Goal: Find specific page/section: Find specific page/section

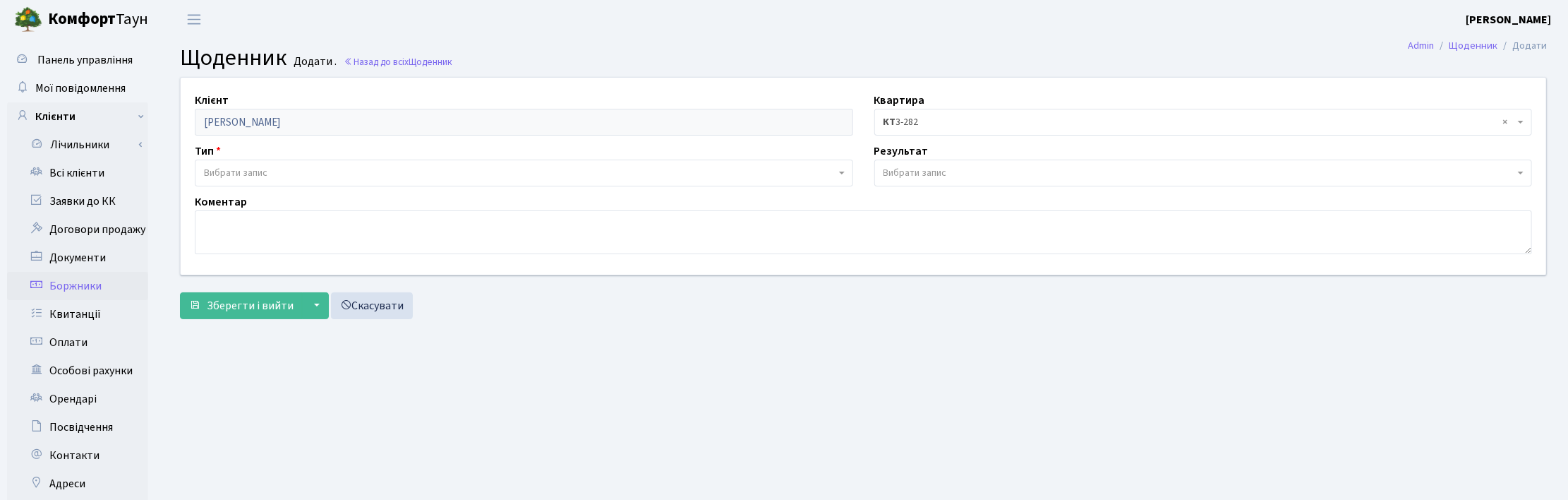
click at [75, 291] on link "Боржники" at bounding box center [77, 285] width 141 height 28
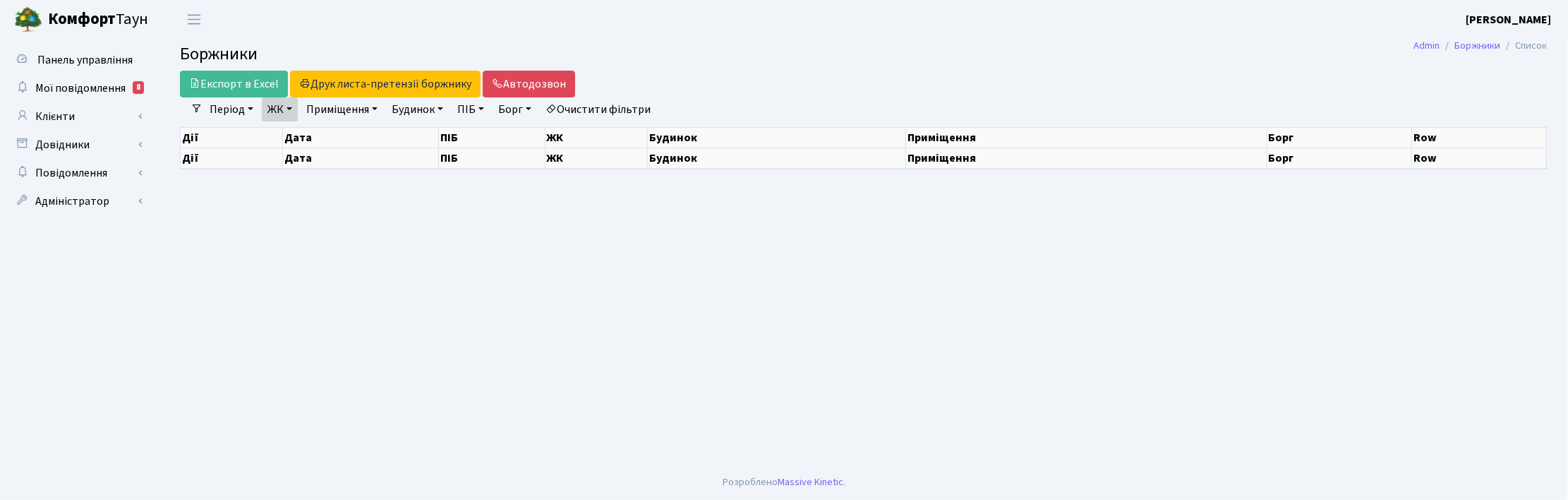
select select "25"
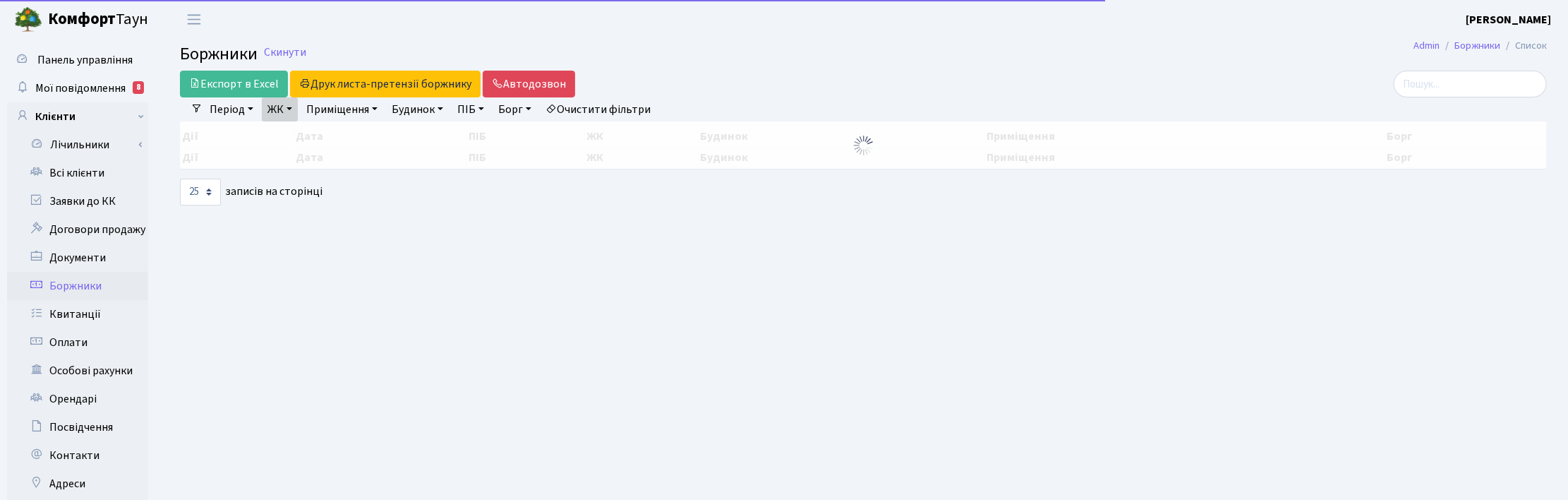
click at [261, 51] on div at bounding box center [261, 53] width 0 height 14
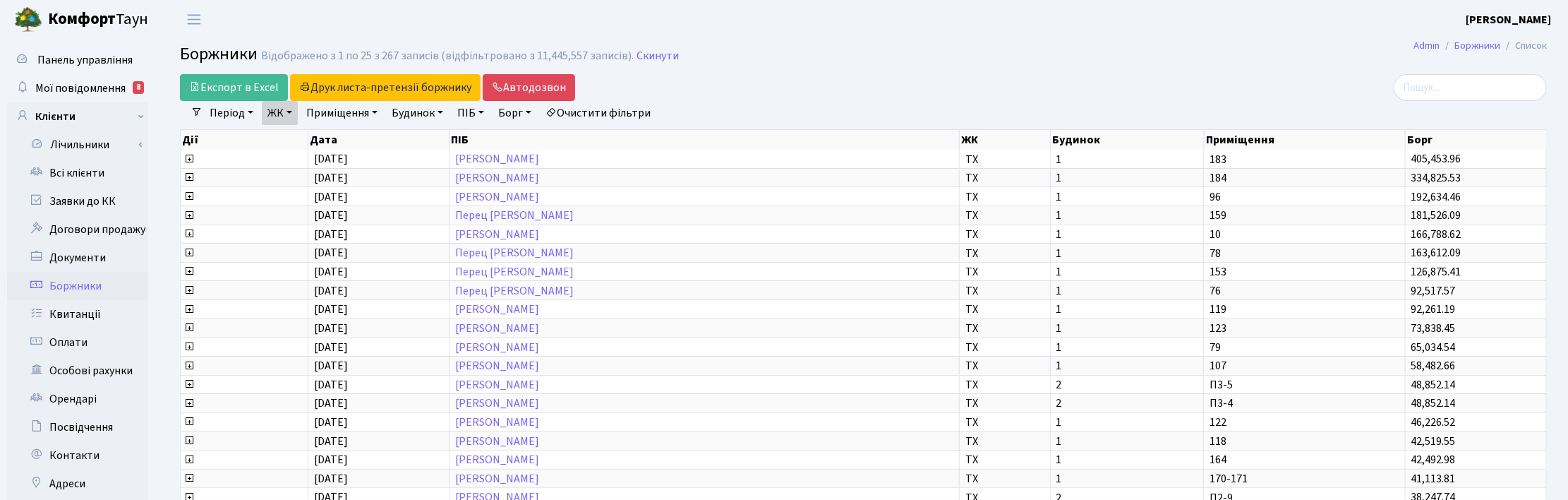
drag, startPoint x: 291, startPoint y: 112, endPoint x: 341, endPoint y: 149, distance: 62.2
click at [293, 114] on link "ЖК" at bounding box center [280, 113] width 36 height 24
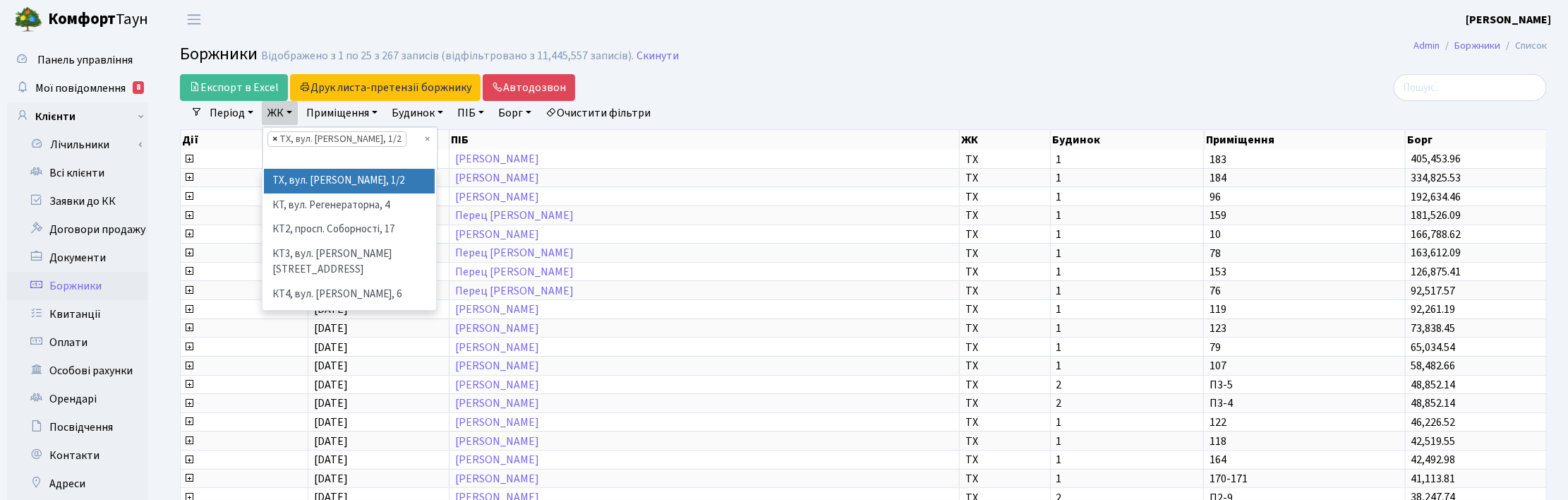
click at [276, 140] on span "×" at bounding box center [275, 139] width 5 height 14
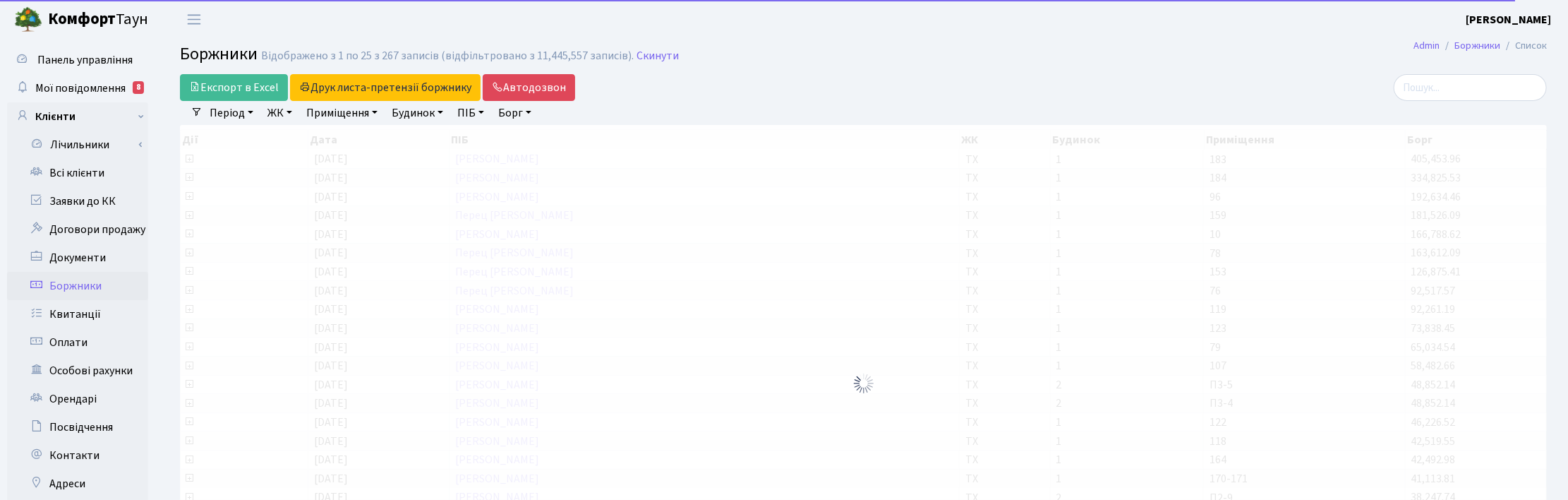
click at [284, 107] on link "ЖК" at bounding box center [280, 113] width 36 height 24
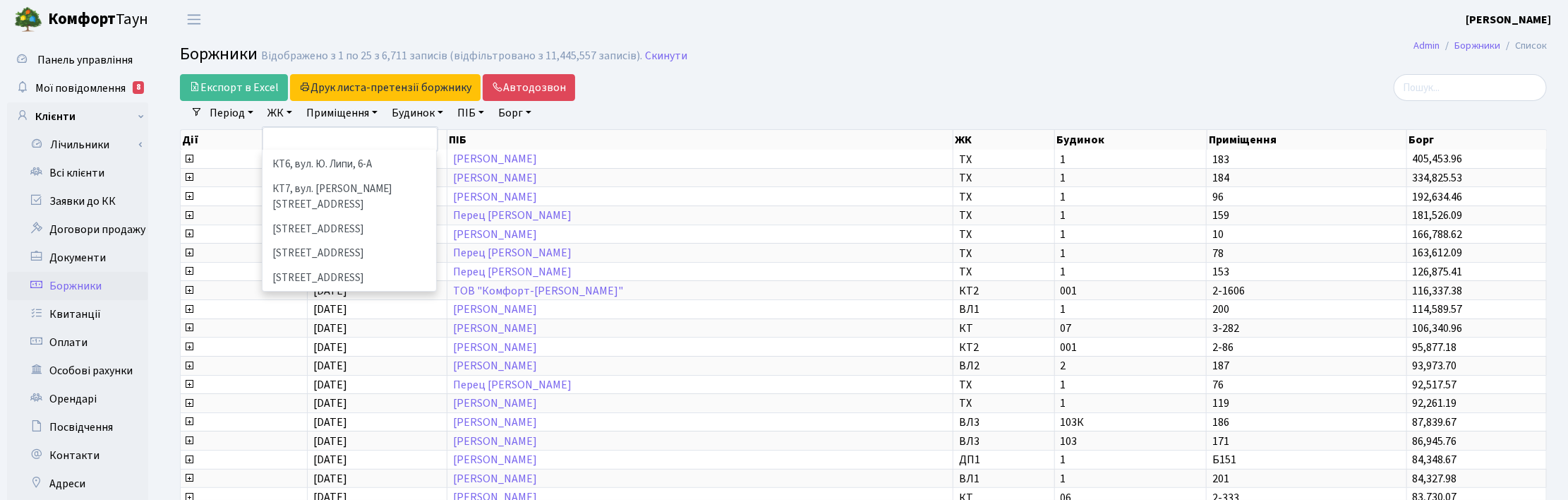
scroll to position [176, 0]
click at [309, 216] on li "СП1, Столичне шосе, 1" at bounding box center [349, 228] width 170 height 25
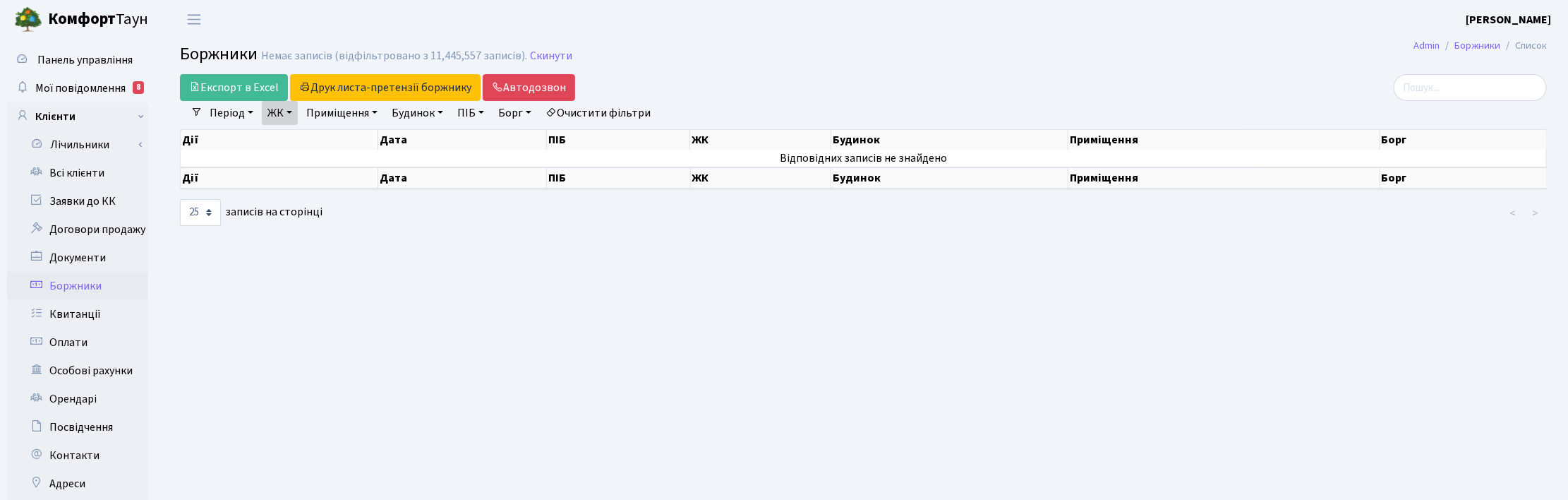
click at [291, 115] on link "ЖК" at bounding box center [280, 113] width 36 height 24
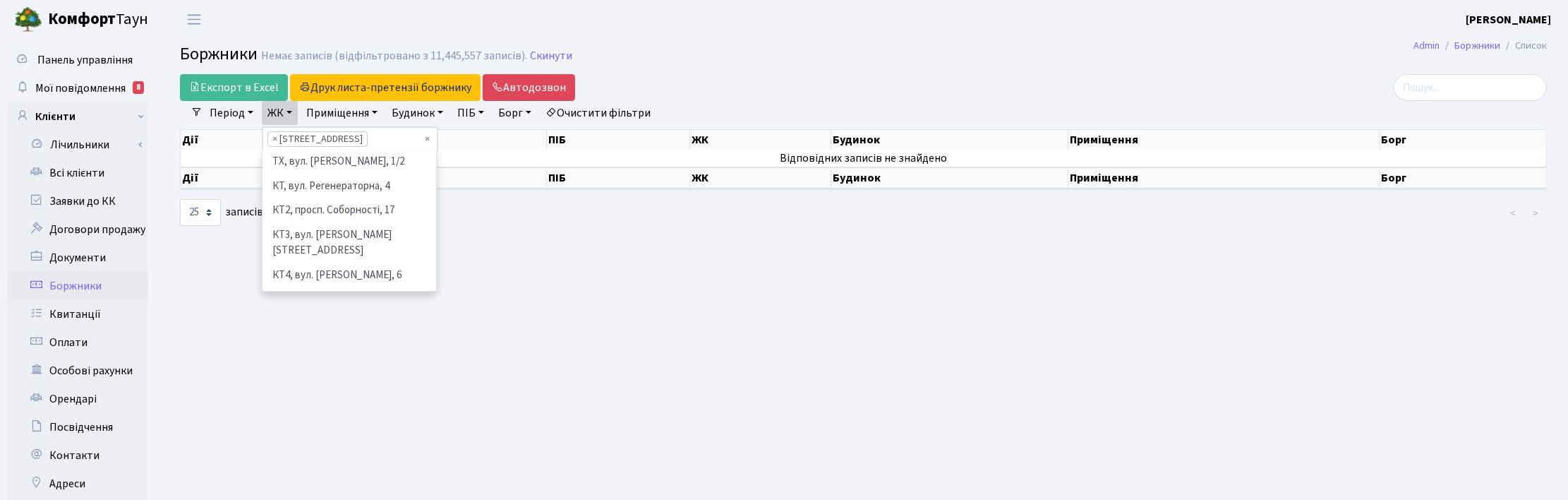
scroll to position [170, 0]
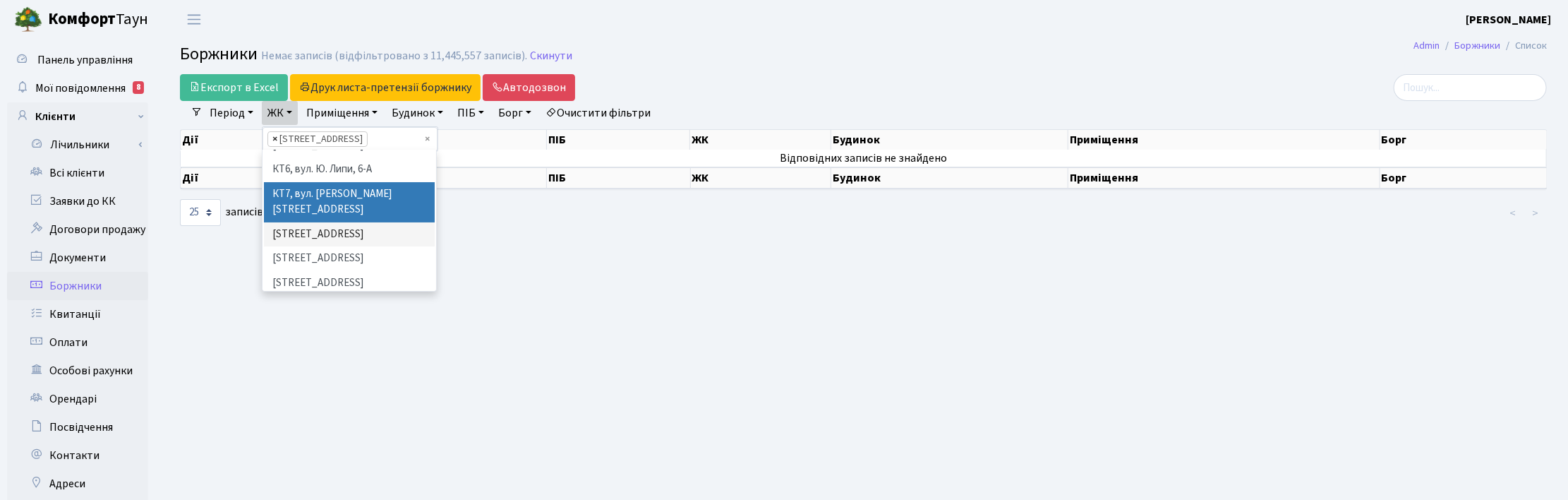
click at [276, 139] on span "×" at bounding box center [275, 139] width 5 height 14
select select
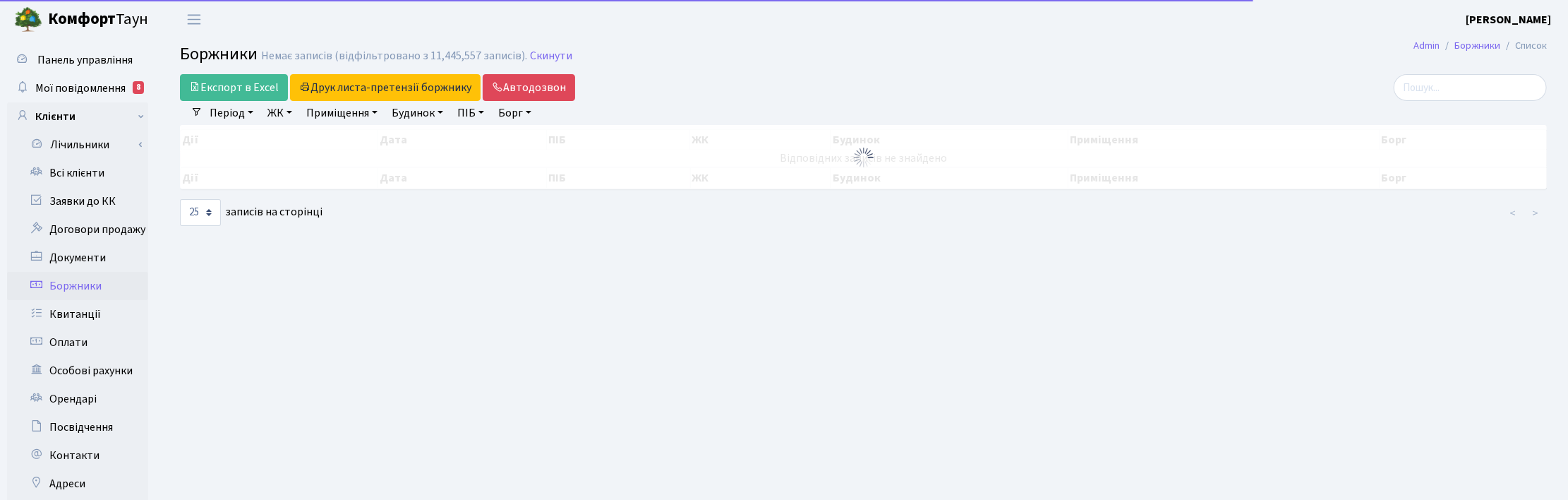
click at [280, 109] on link "ЖК" at bounding box center [280, 113] width 36 height 24
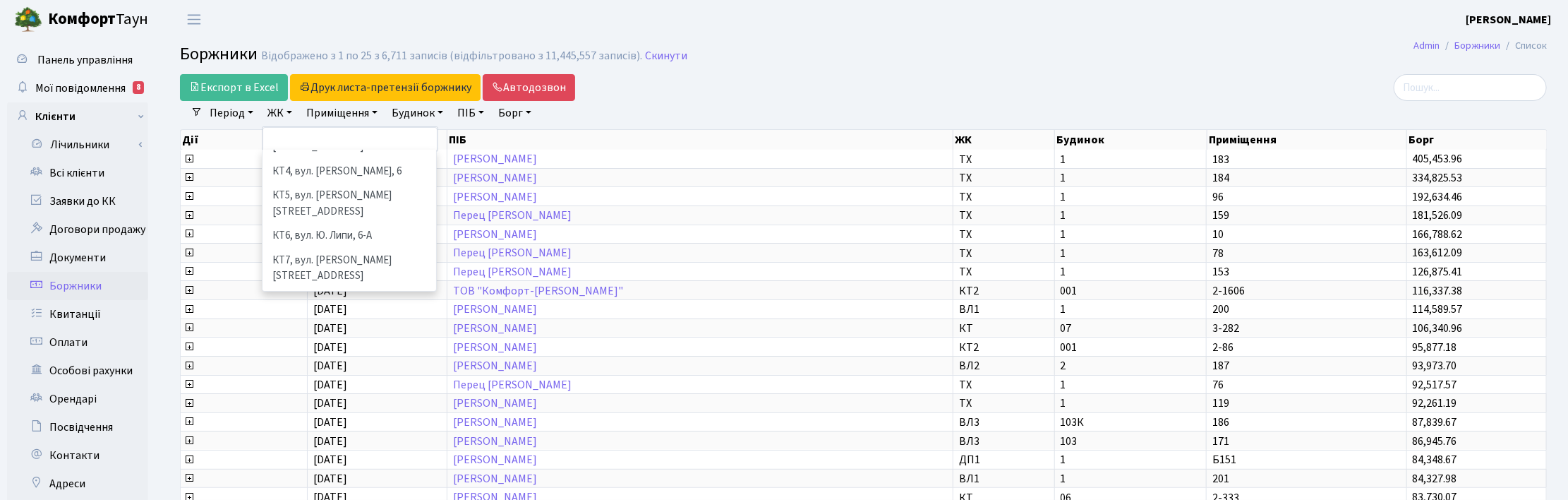
scroll to position [176, 0]
click at [320, 240] on li "СП2, Столичне шосе, 1А" at bounding box center [349, 252] width 170 height 25
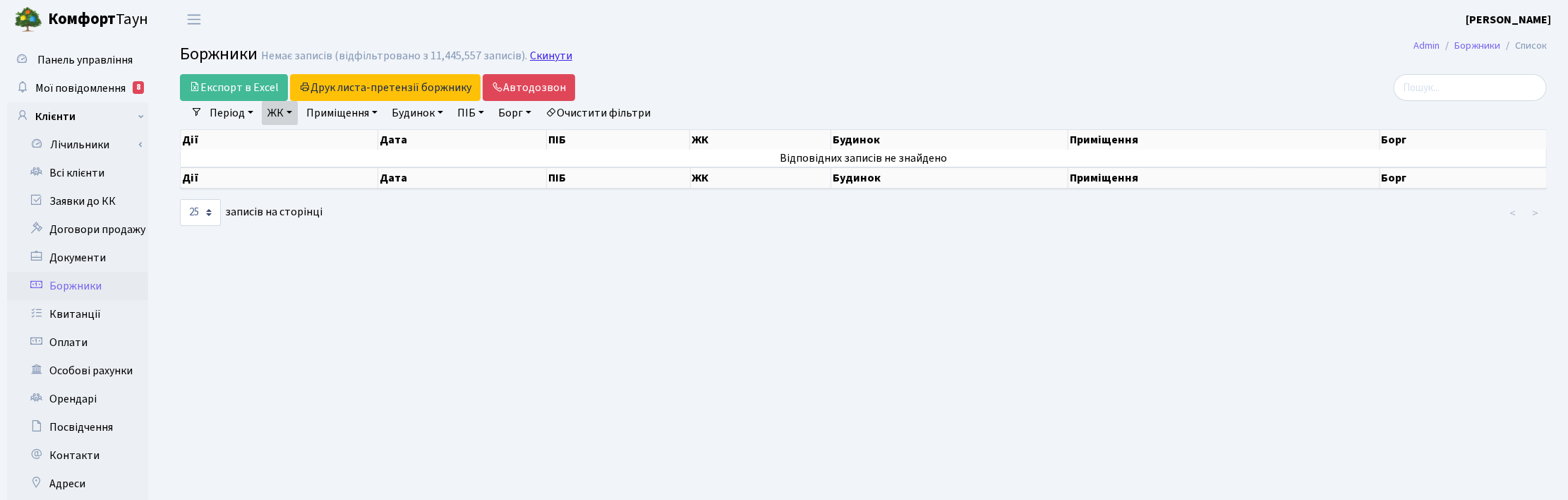
click at [542, 54] on link "Скинути" at bounding box center [551, 57] width 42 height 14
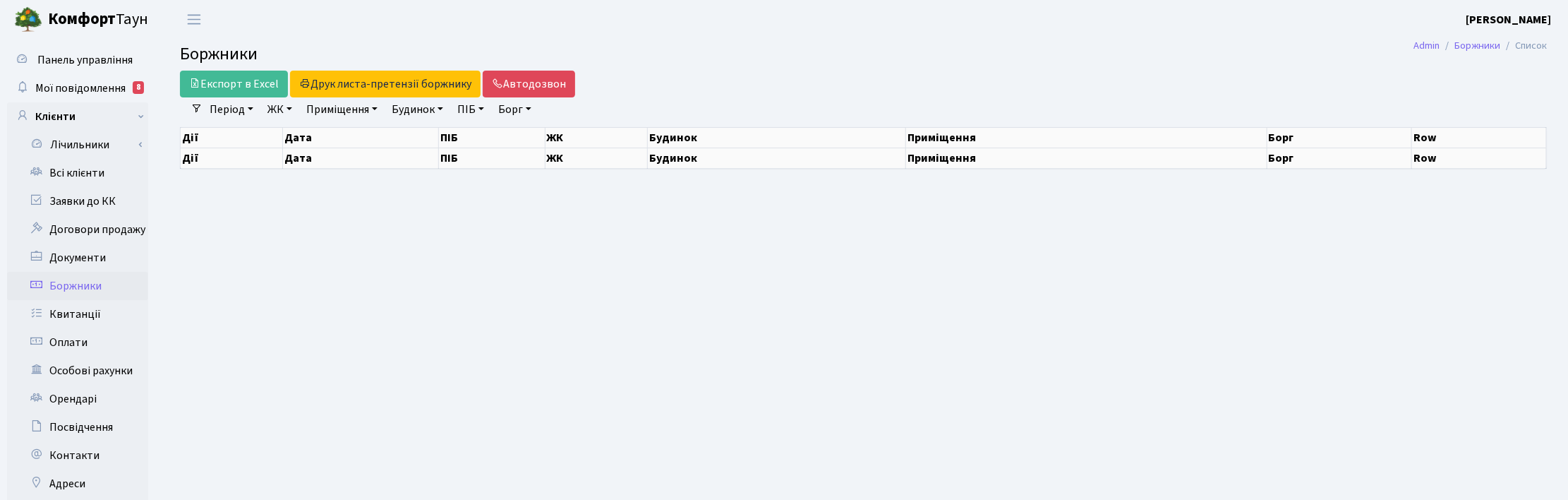
select select "25"
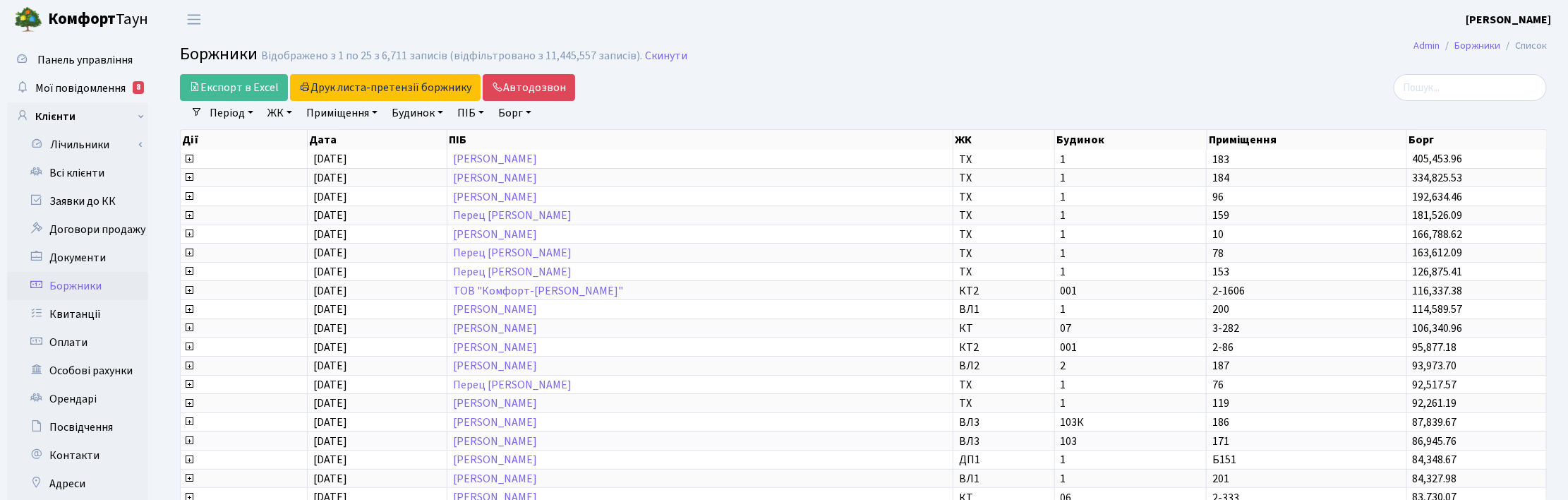
click at [789, 68] on h2 "Боржники Відображено з 1 по 25 з 6,711 записів (відфільтровано з 11,445,557 зап…" at bounding box center [864, 57] width 1367 height 24
click at [937, 65] on h2 "Боржники Відображено з 1 по 25 з 6,711 записів (відфільтровано з 11,445,557 зап…" at bounding box center [864, 57] width 1367 height 24
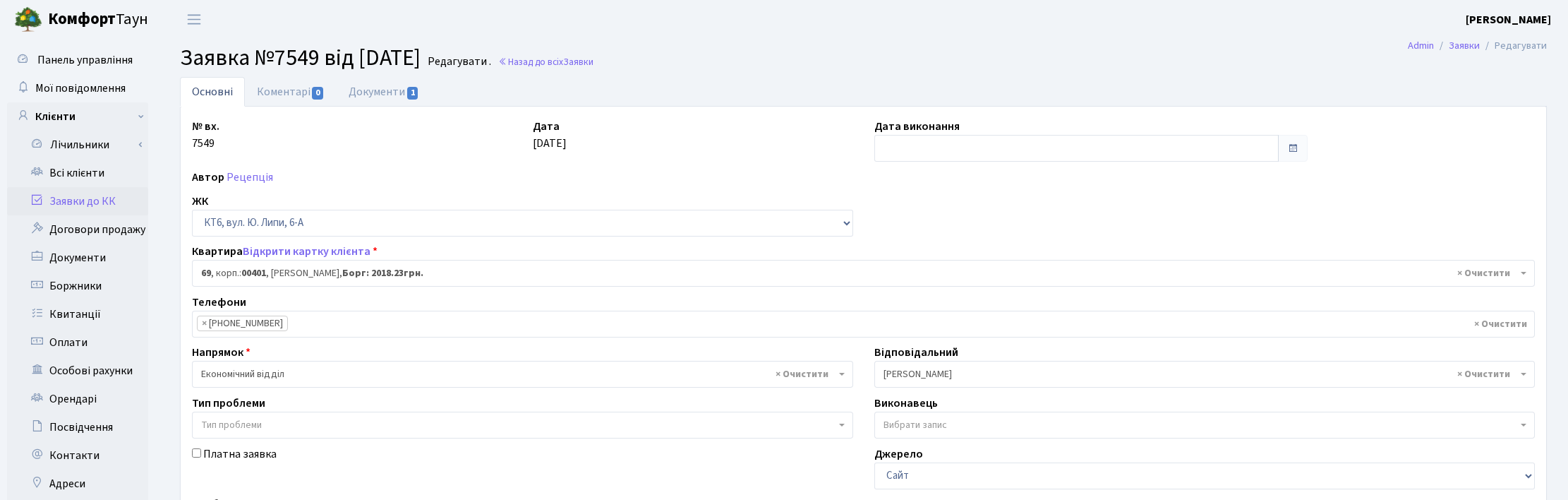
select select "17161"
click at [78, 168] on link "Всі клієнти" at bounding box center [77, 173] width 141 height 28
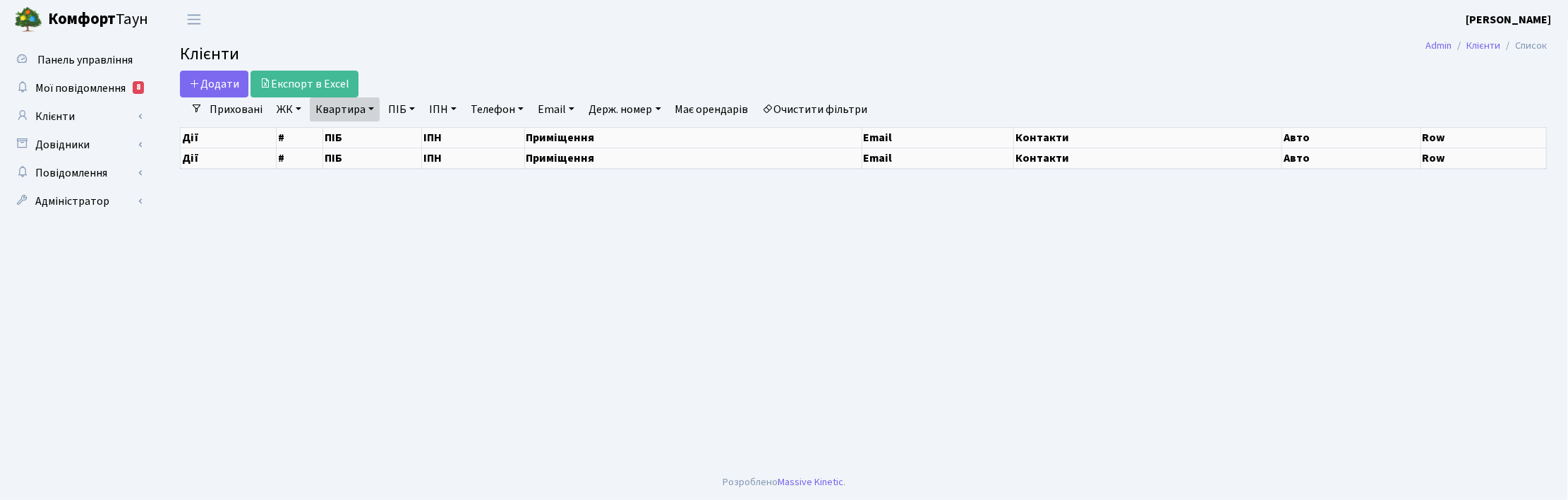
select select "25"
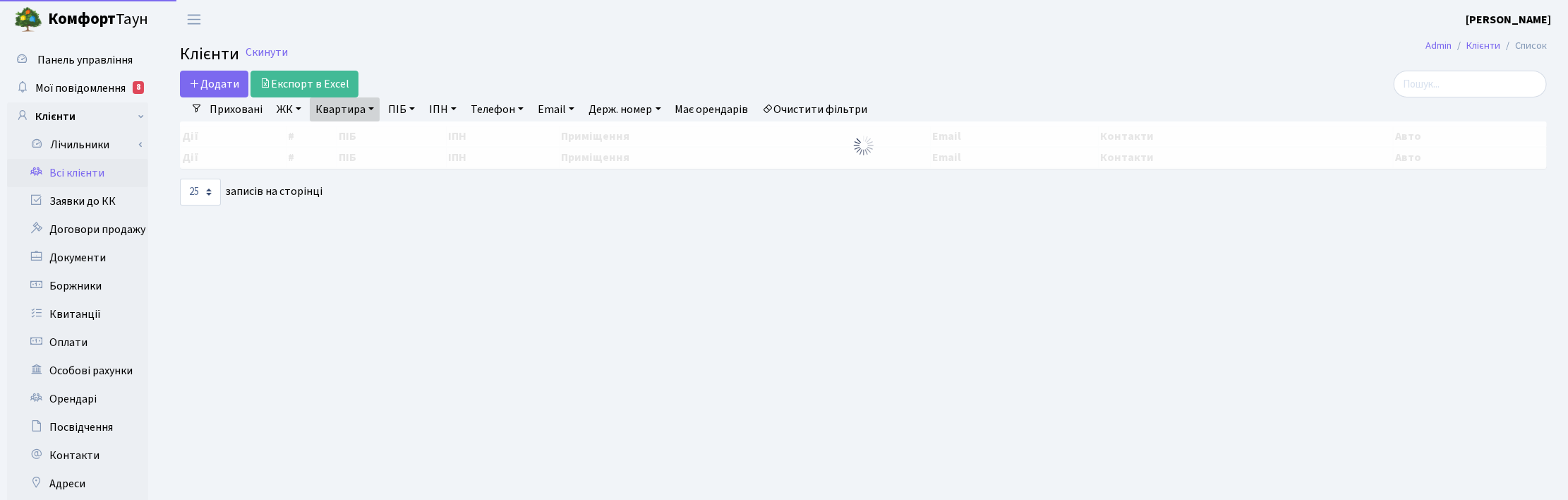
click at [351, 113] on link "Квартира" at bounding box center [345, 109] width 70 height 24
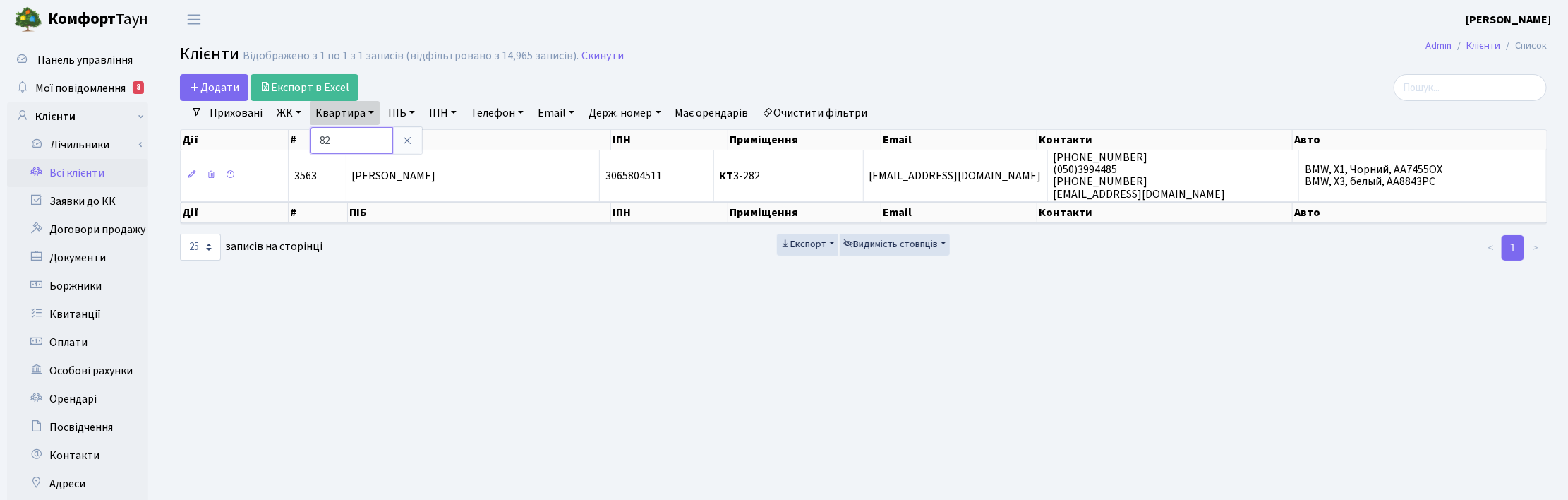
type input "2"
type input "16-88"
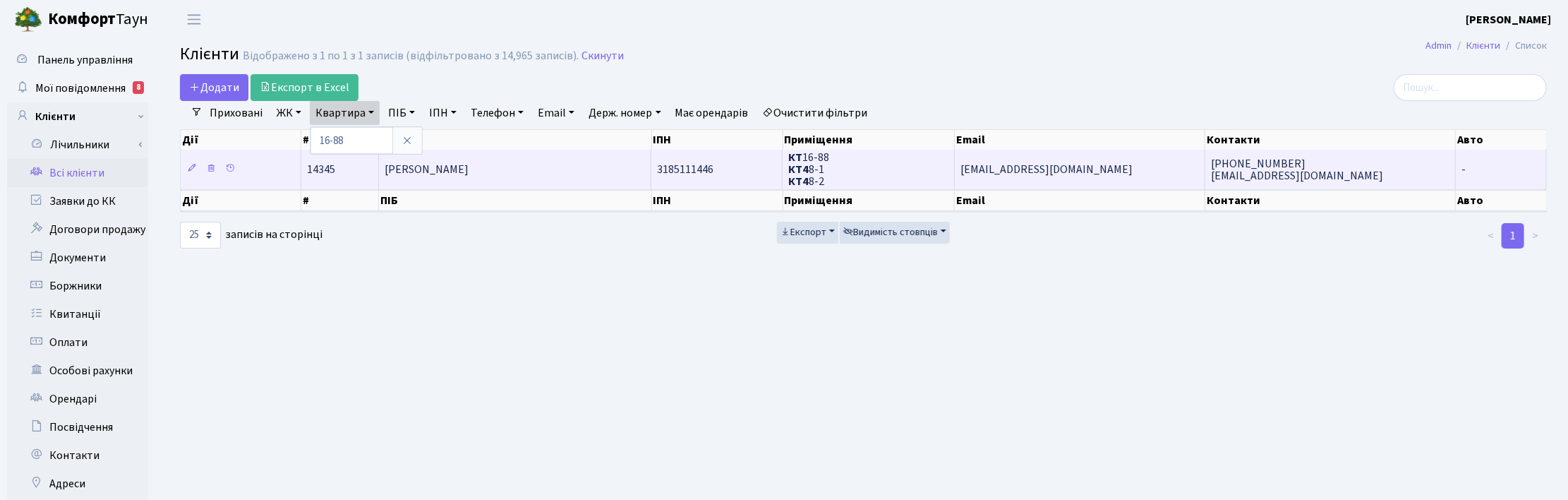
click at [468, 167] on span "[PERSON_NAME]" at bounding box center [426, 169] width 84 height 16
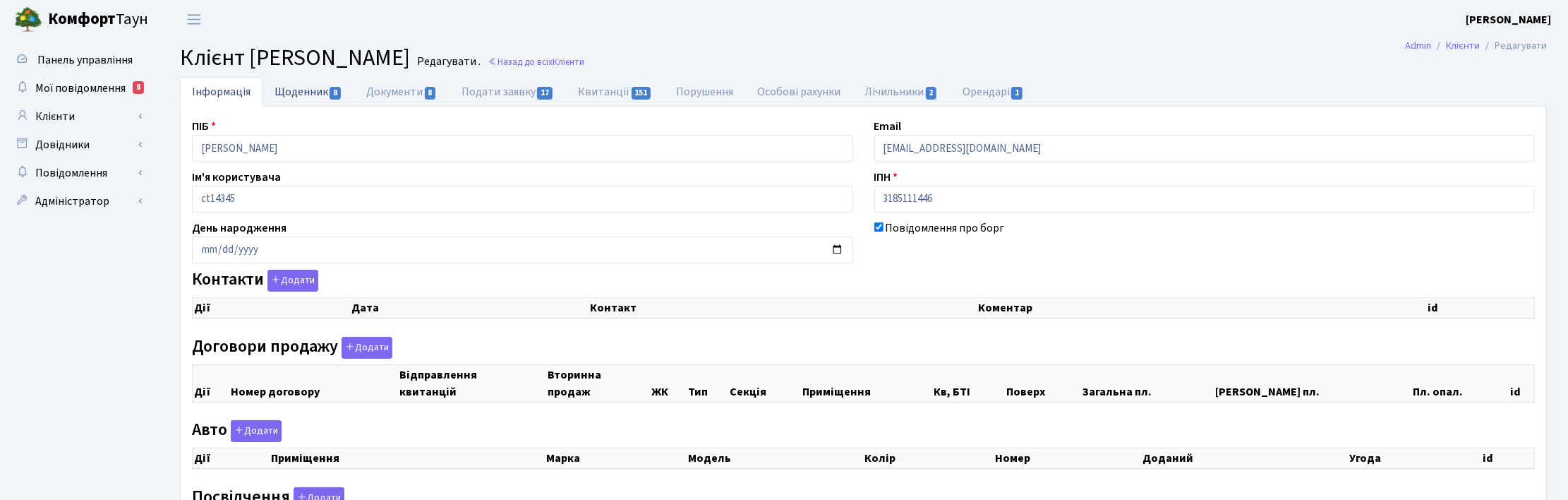
click at [315, 90] on link "Щоденник 8" at bounding box center [308, 91] width 92 height 29
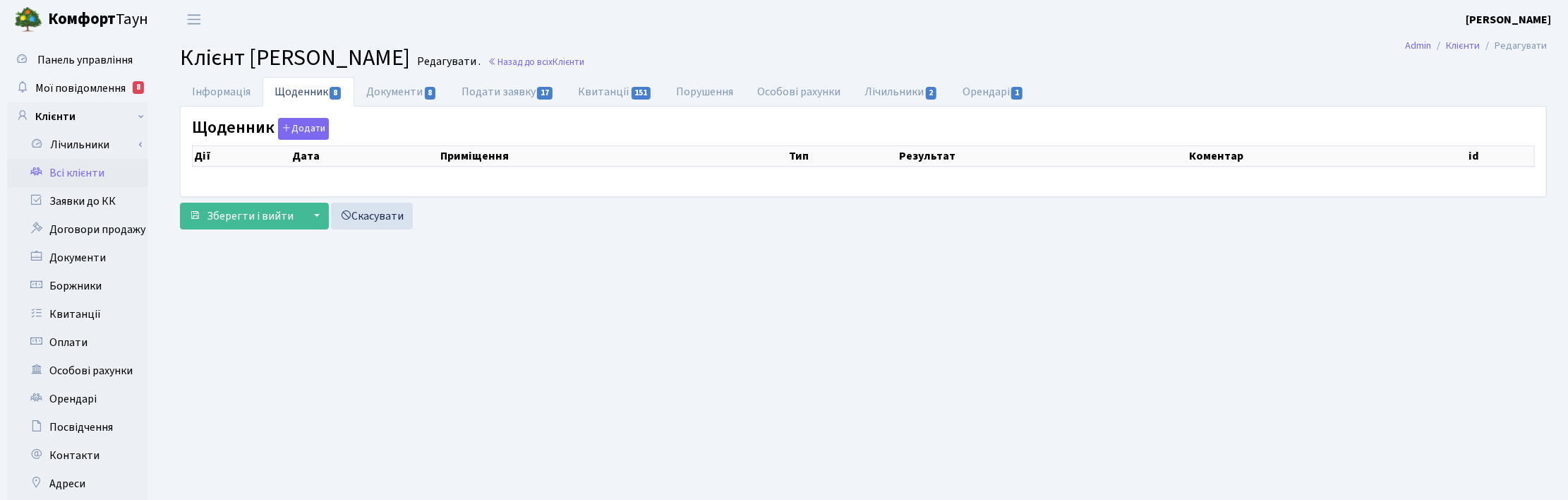
select select "25"
